Goal: Information Seeking & Learning: Learn about a topic

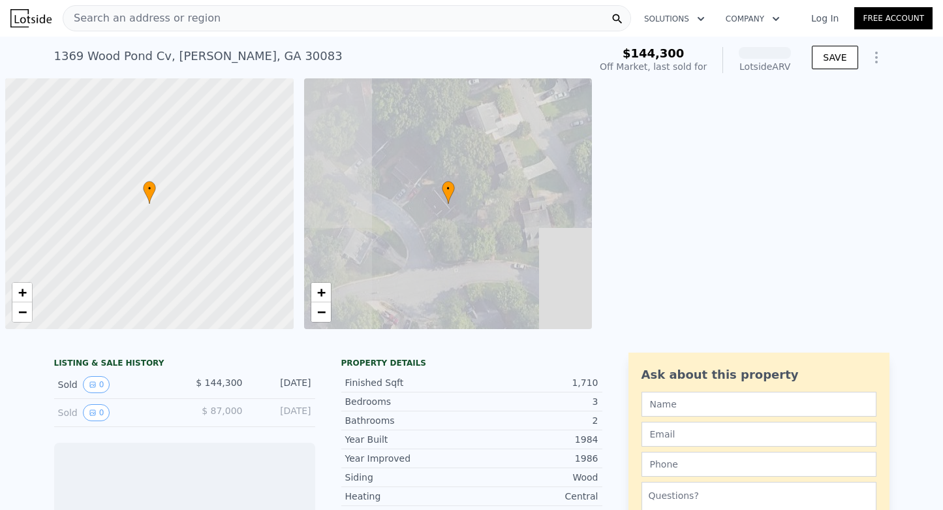
scroll to position [0, 5]
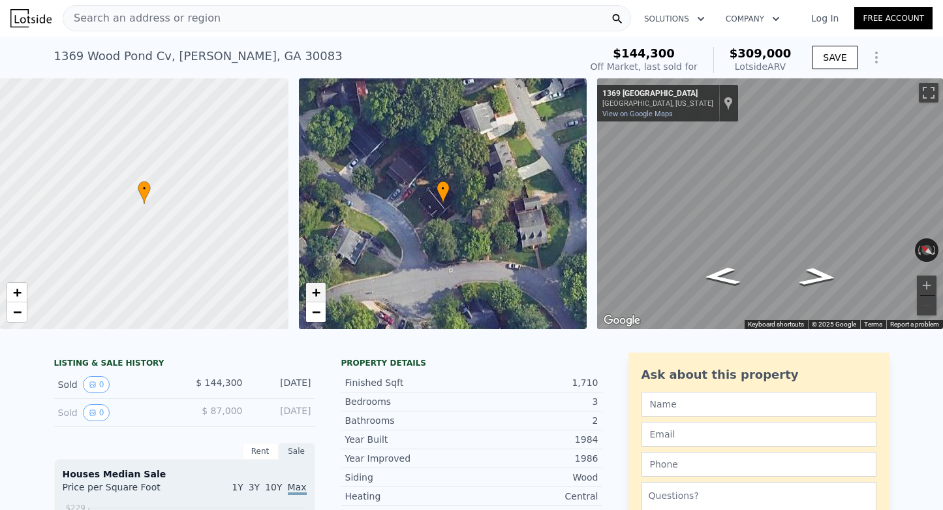
click at [317, 297] on span "+" at bounding box center [315, 292] width 8 height 16
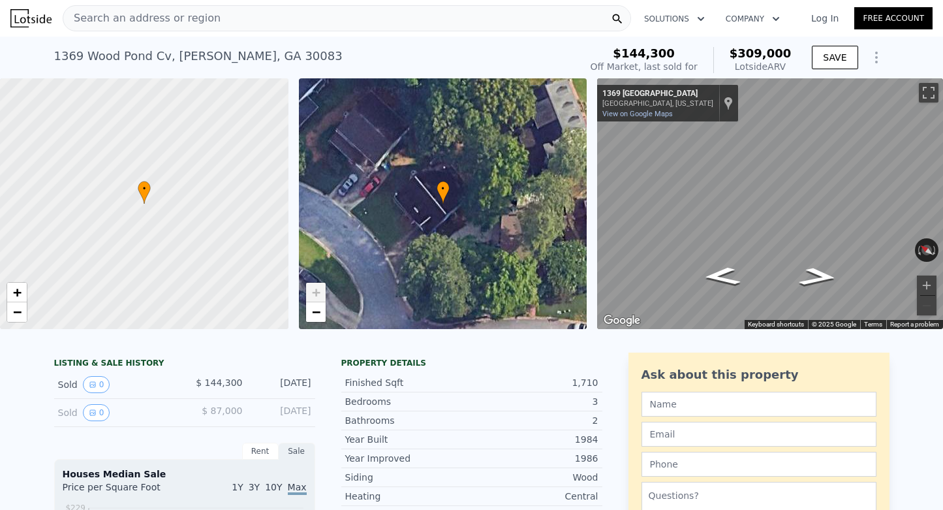
click at [317, 297] on span "+" at bounding box center [315, 292] width 8 height 16
click at [316, 317] on span "−" at bounding box center [315, 311] width 8 height 16
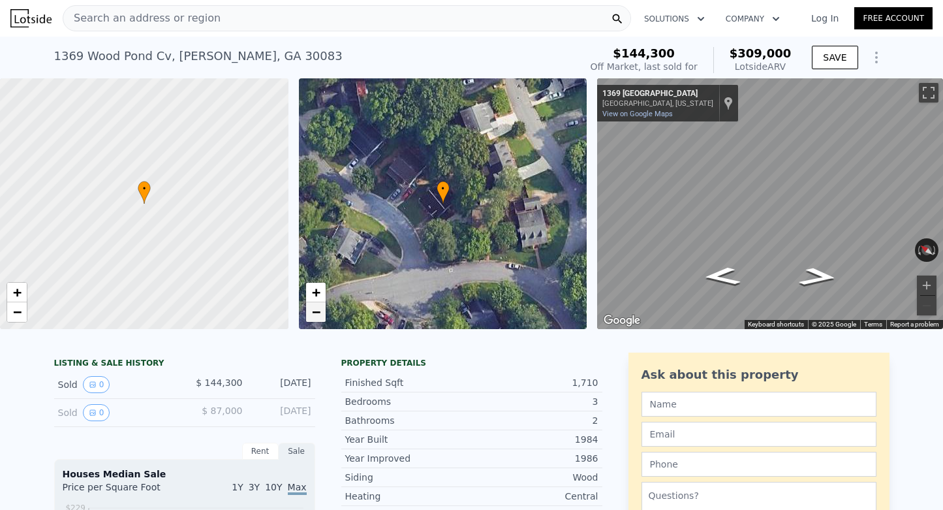
click at [316, 317] on span "−" at bounding box center [315, 311] width 8 height 16
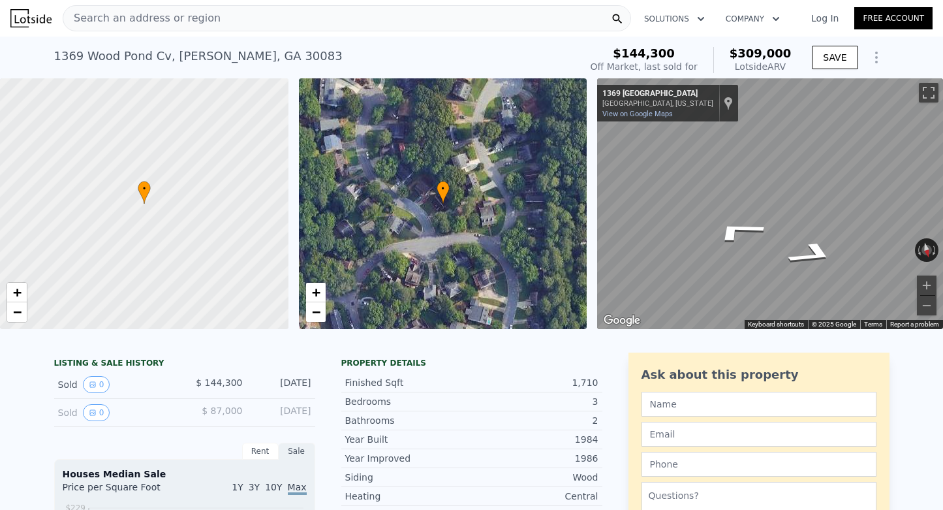
click at [568, 176] on div "• + − • + − ← Move left → Move right ↑ Move up ↓ Move down + Zoom in - Zoom out…" at bounding box center [471, 203] width 943 height 251
click at [731, 258] on icon "Go Southeast, Wood Pond Cove" at bounding box center [729, 254] width 92 height 37
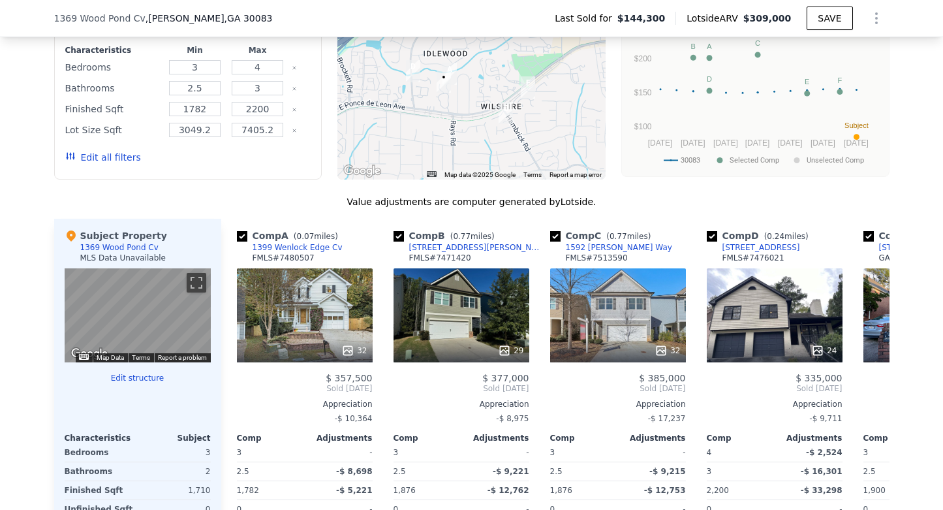
scroll to position [1157, 0]
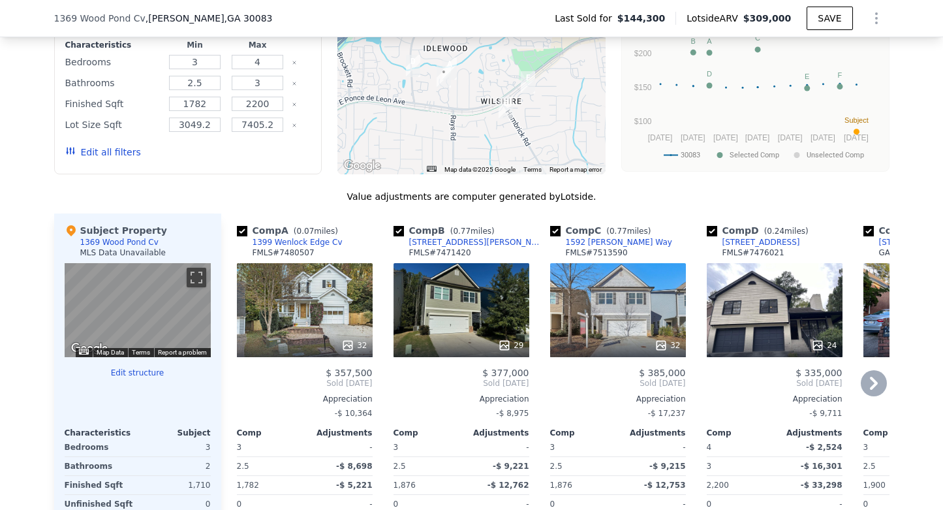
click at [350, 343] on icon at bounding box center [347, 345] width 13 height 13
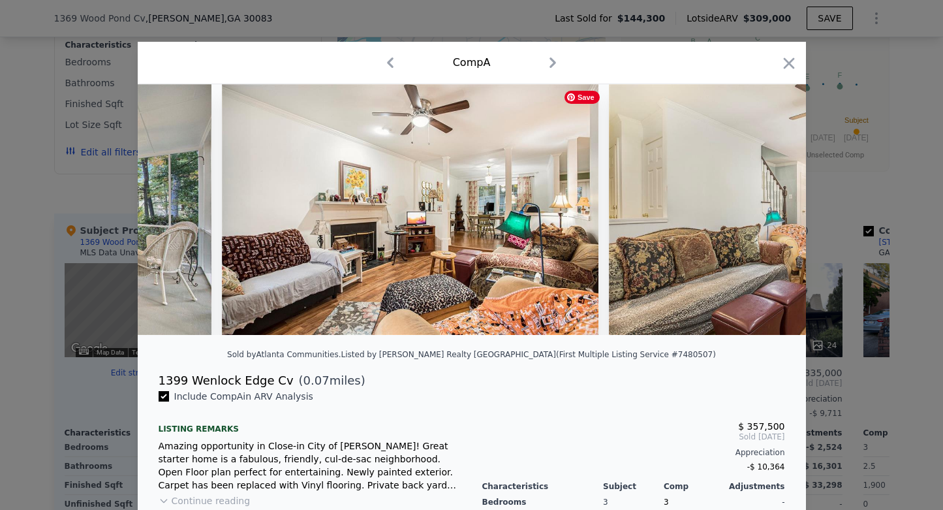
scroll to position [0, 1808]
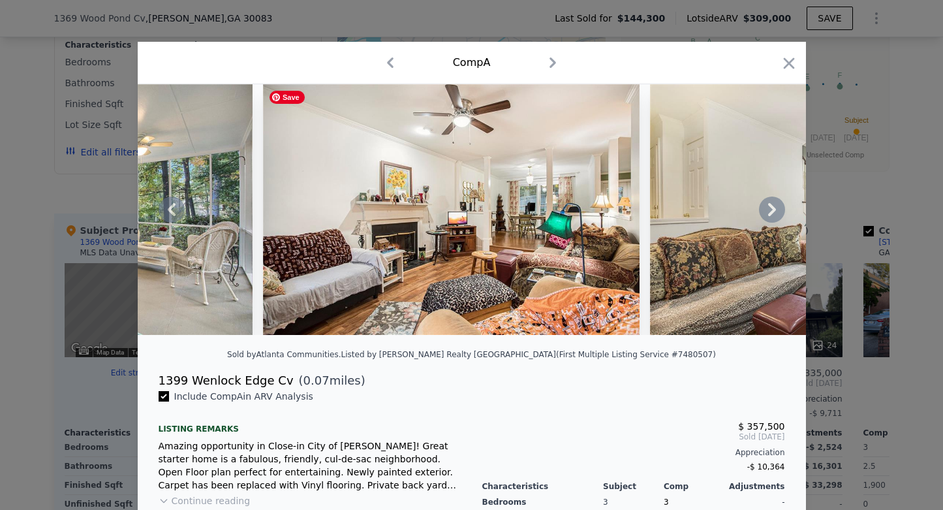
click at [453, 217] on img at bounding box center [451, 209] width 376 height 251
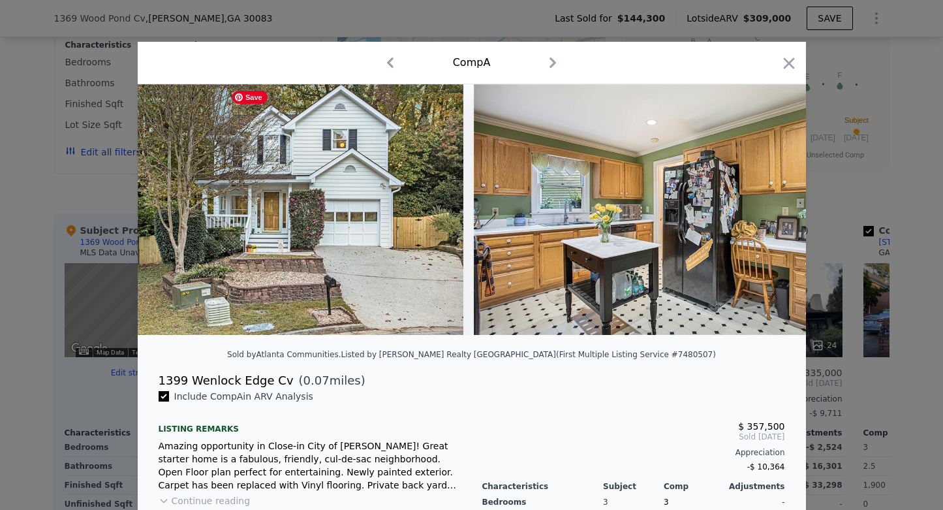
scroll to position [0, 0]
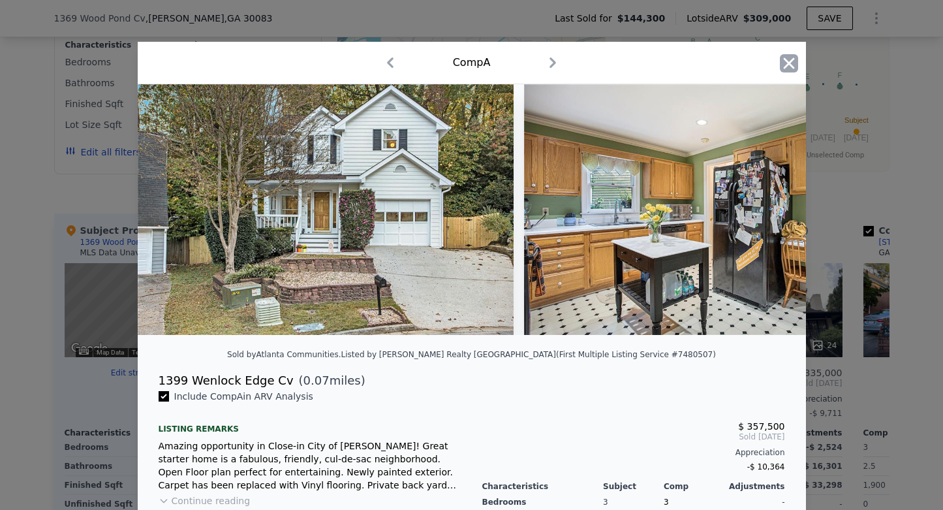
click at [789, 67] on icon "button" at bounding box center [789, 63] width 18 height 18
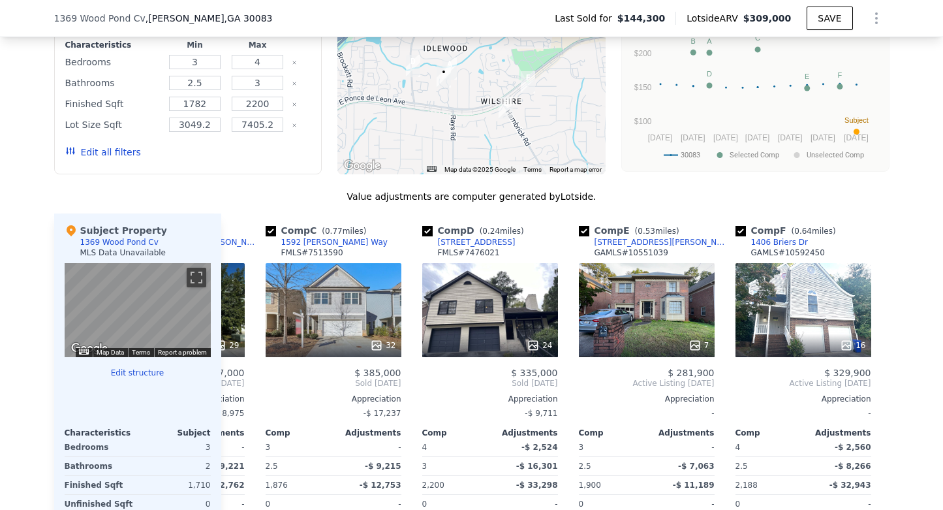
scroll to position [0, 303]
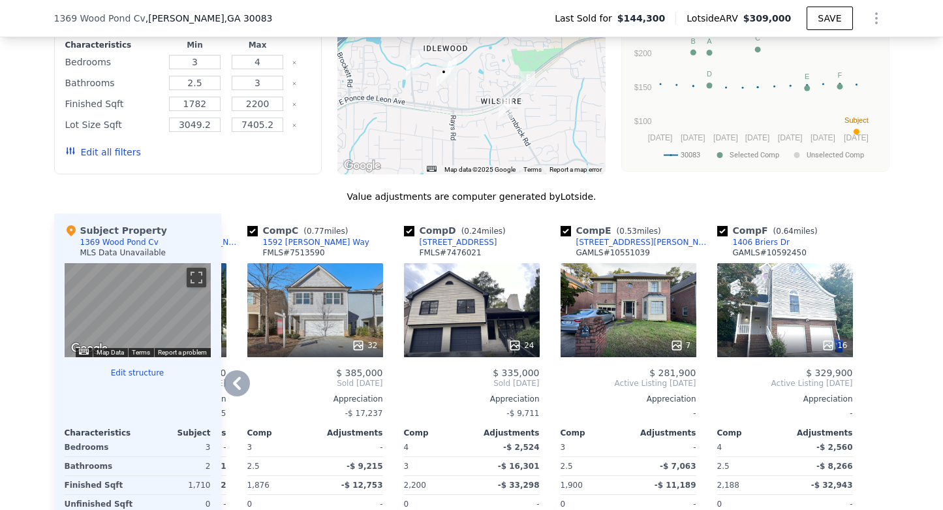
click at [678, 345] on icon at bounding box center [676, 345] width 8 height 8
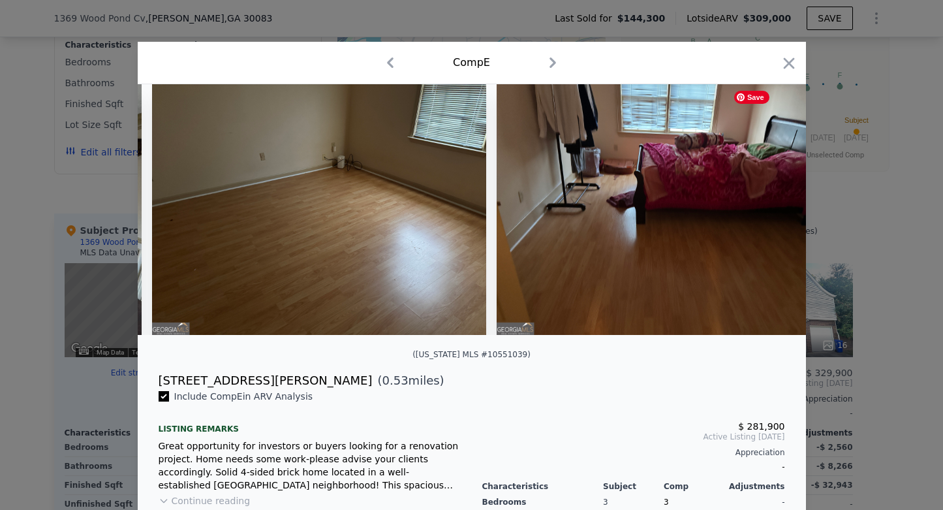
scroll to position [0, 1733]
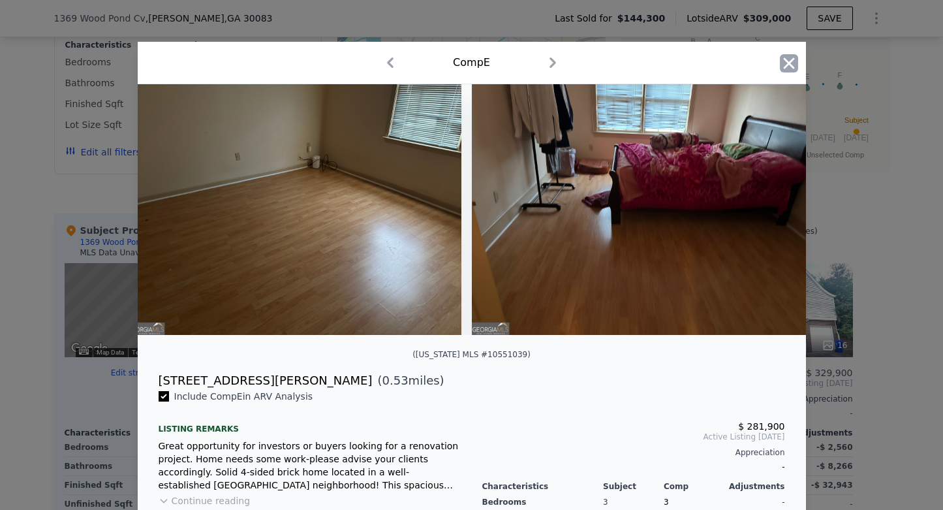
click at [791, 61] on icon "button" at bounding box center [789, 63] width 18 height 18
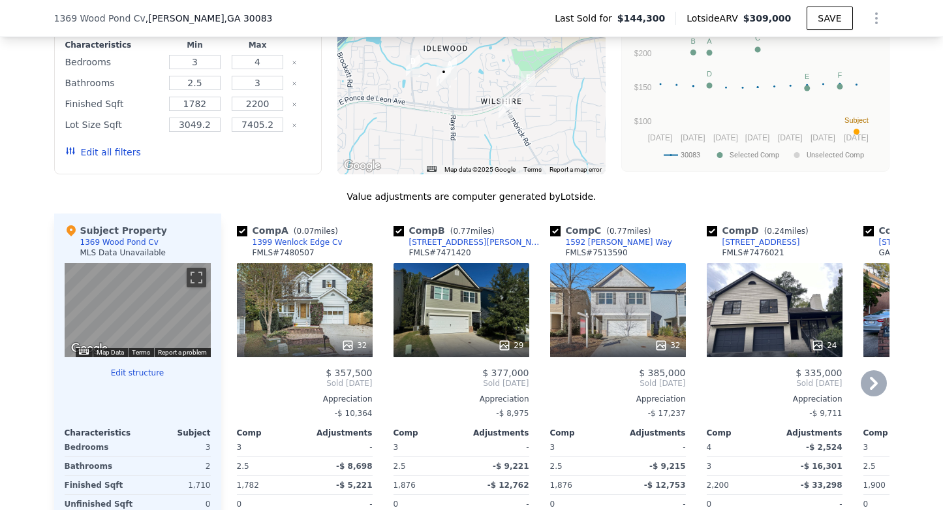
click at [509, 345] on icon at bounding box center [504, 345] width 8 height 8
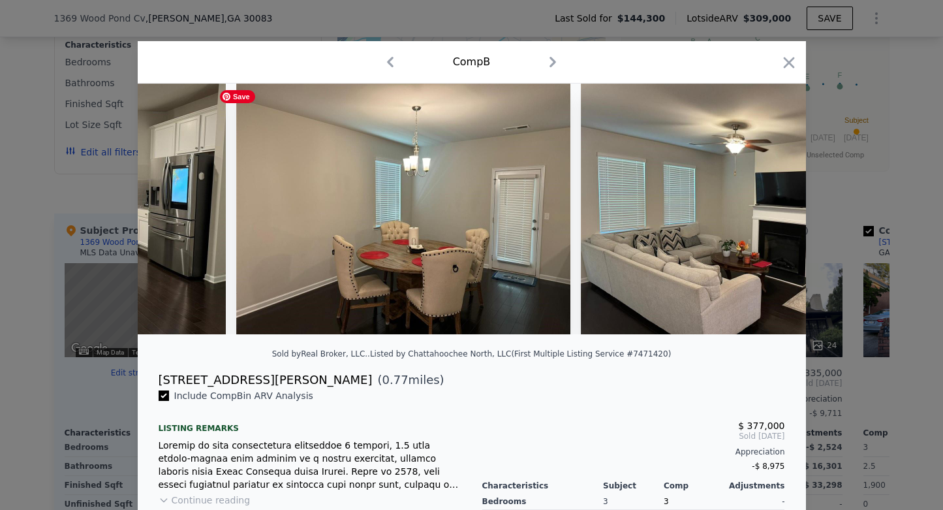
scroll to position [0, 4877]
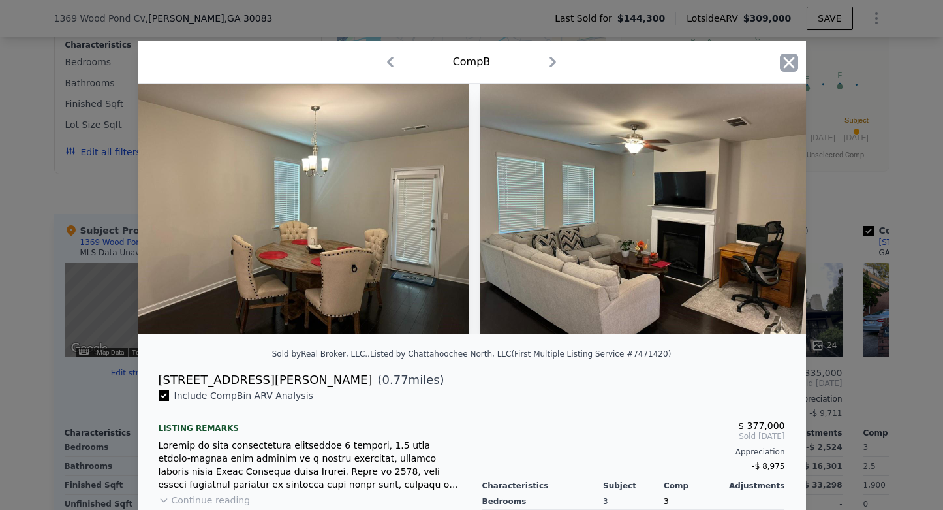
click at [789, 63] on icon "button" at bounding box center [788, 62] width 11 height 11
